Goal: Navigation & Orientation: Understand site structure

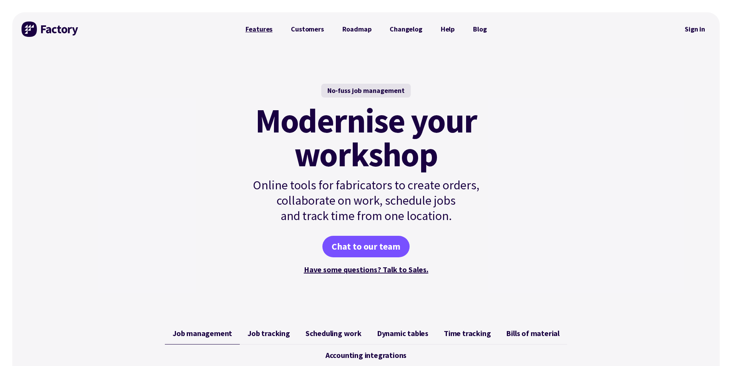
click at [264, 30] on link "Features" at bounding box center [259, 29] width 46 height 15
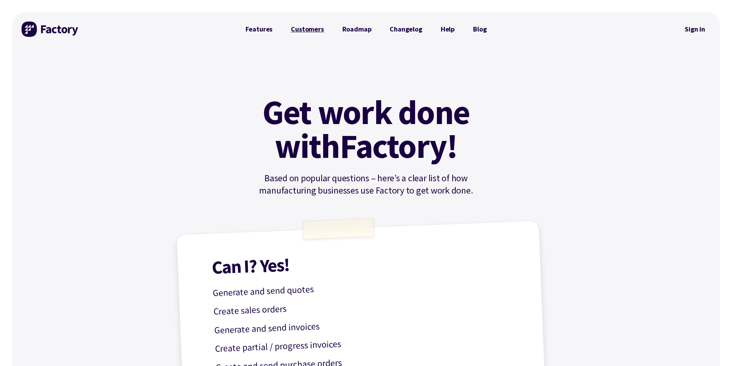
click at [313, 29] on link "Customers" at bounding box center [307, 29] width 51 height 15
